Goal: Register for event/course

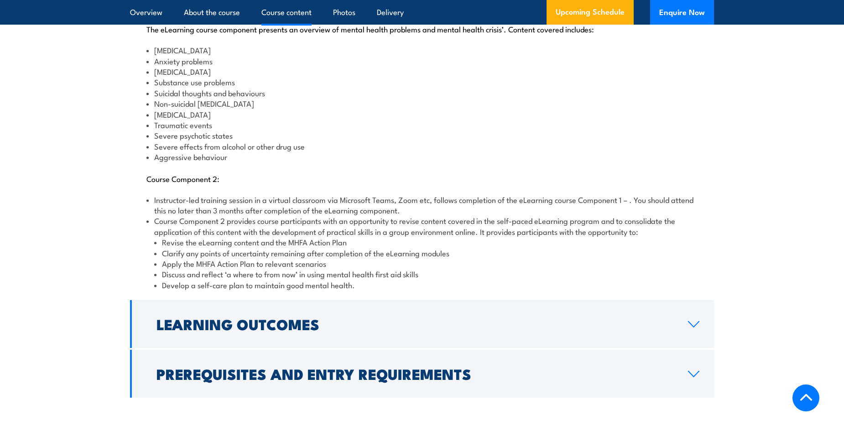
scroll to position [1277, 0]
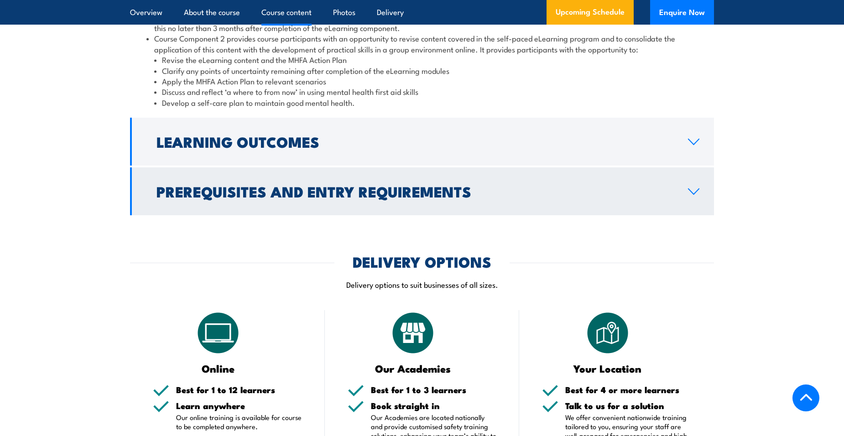
click at [694, 176] on link "Prerequisites and Entry Requirements" at bounding box center [422, 191] width 584 height 48
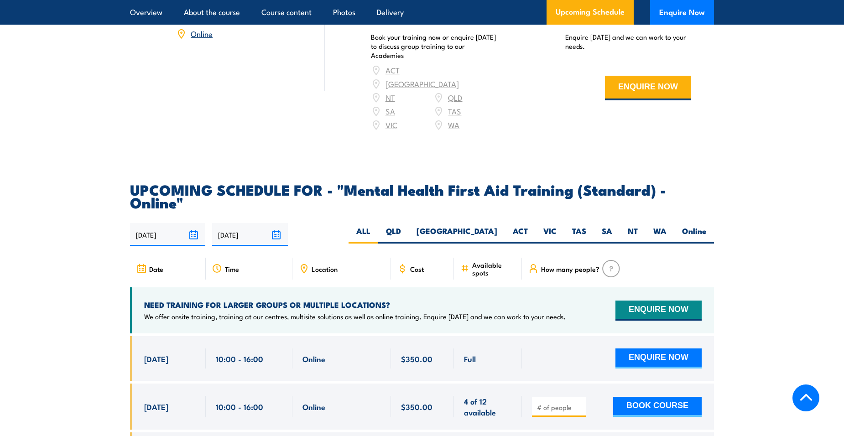
scroll to position [1462, 0]
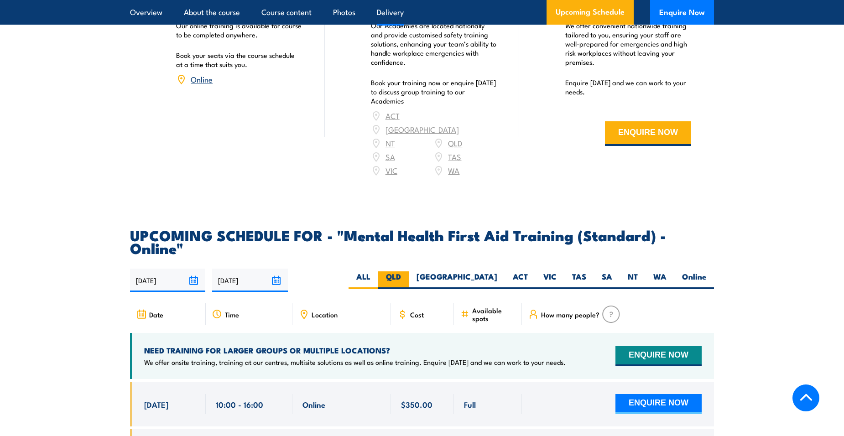
click at [409, 271] on label "QLD" at bounding box center [393, 280] width 31 height 18
click at [407, 271] on input "QLD" at bounding box center [404, 274] width 6 height 6
radio input "true"
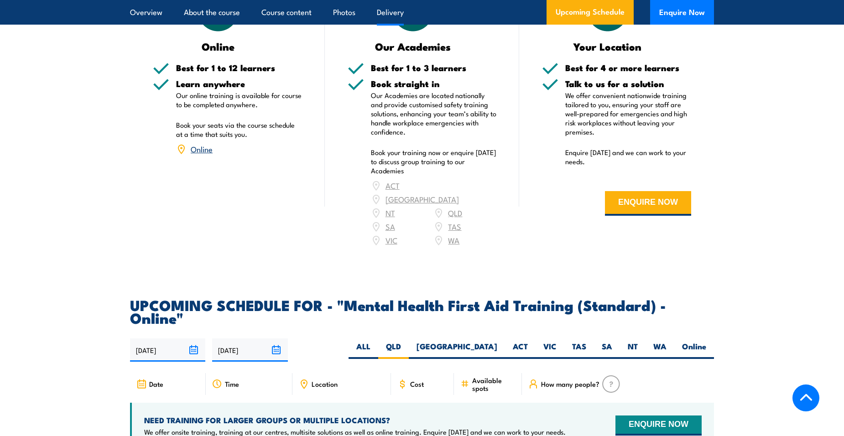
scroll to position [1462, 0]
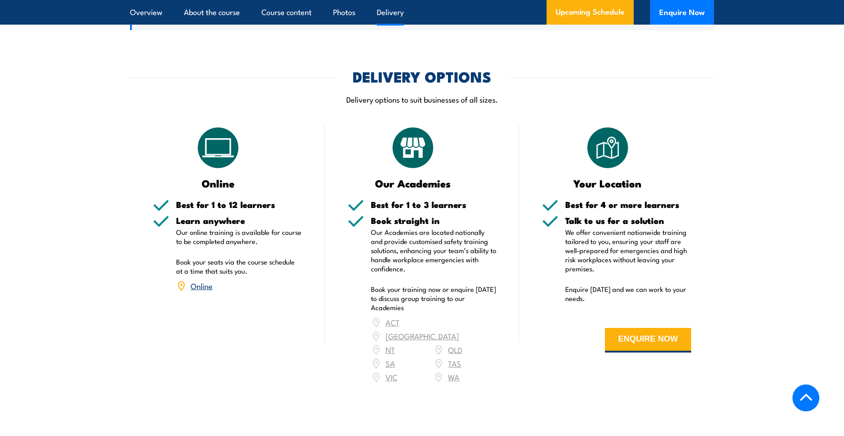
click at [456, 323] on div "ACT [GEOGRAPHIC_DATA] NT [GEOGRAPHIC_DATA] SA TAS [GEOGRAPHIC_DATA] [GEOGRAPHIC…" at bounding box center [434, 350] width 126 height 68
click at [457, 325] on div "ACT [GEOGRAPHIC_DATA] NT [GEOGRAPHIC_DATA] SA TAS [GEOGRAPHIC_DATA] [GEOGRAPHIC…" at bounding box center [434, 350] width 126 height 68
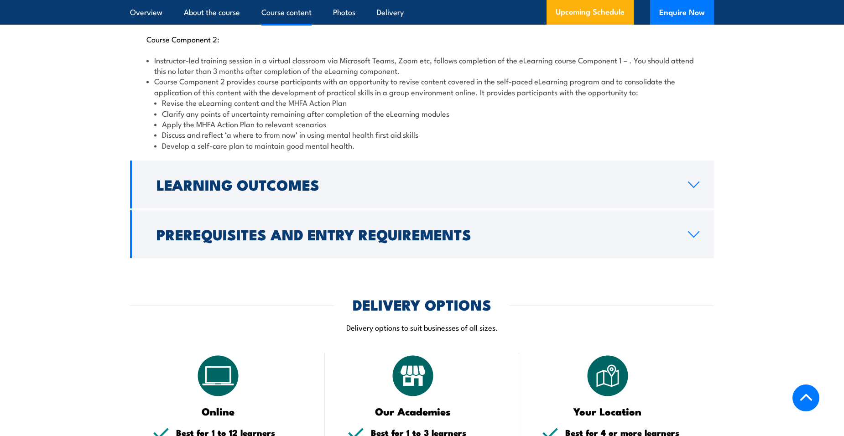
scroll to position [1097, 0]
